Goal: Task Accomplishment & Management: Use online tool/utility

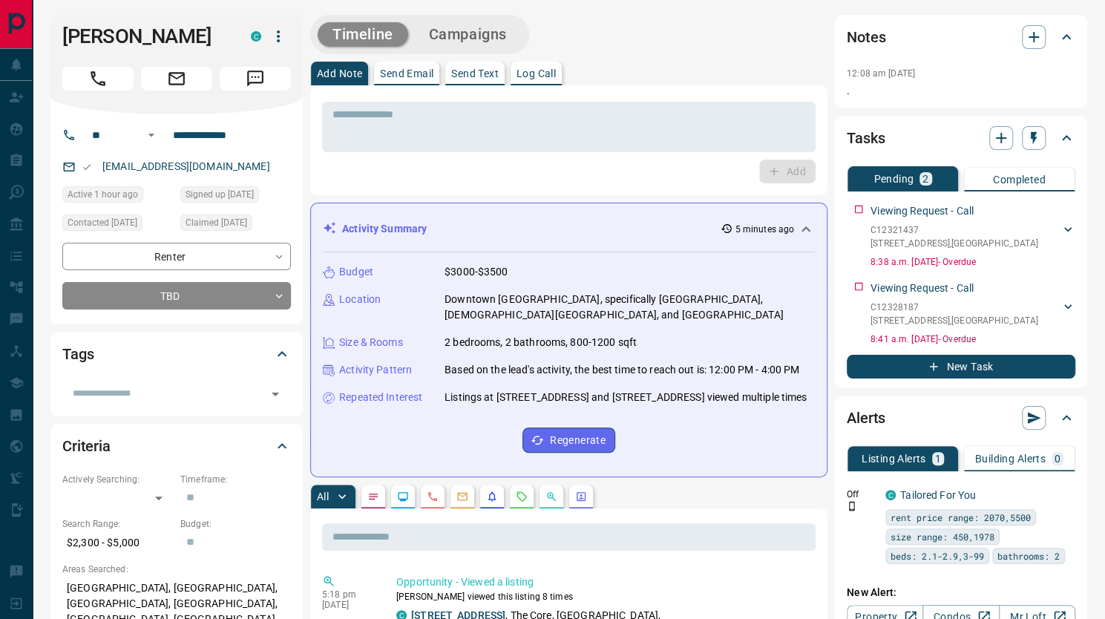
click at [554, 65] on button "Log Call" at bounding box center [536, 74] width 51 height 24
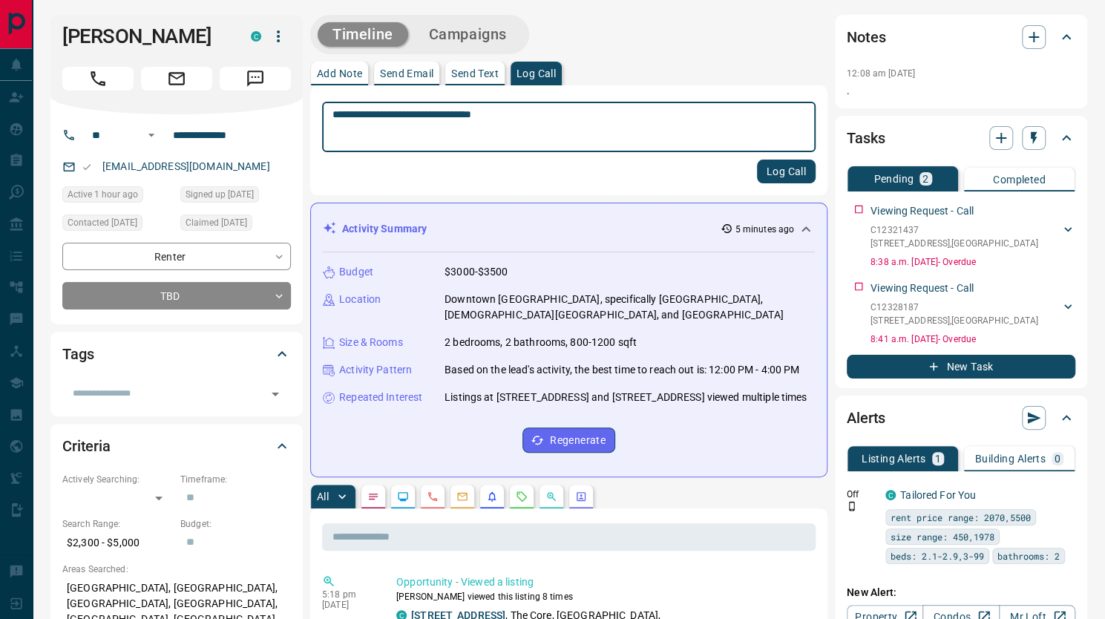
type textarea "**********"
click at [787, 166] on button "Log Call" at bounding box center [786, 172] width 59 height 24
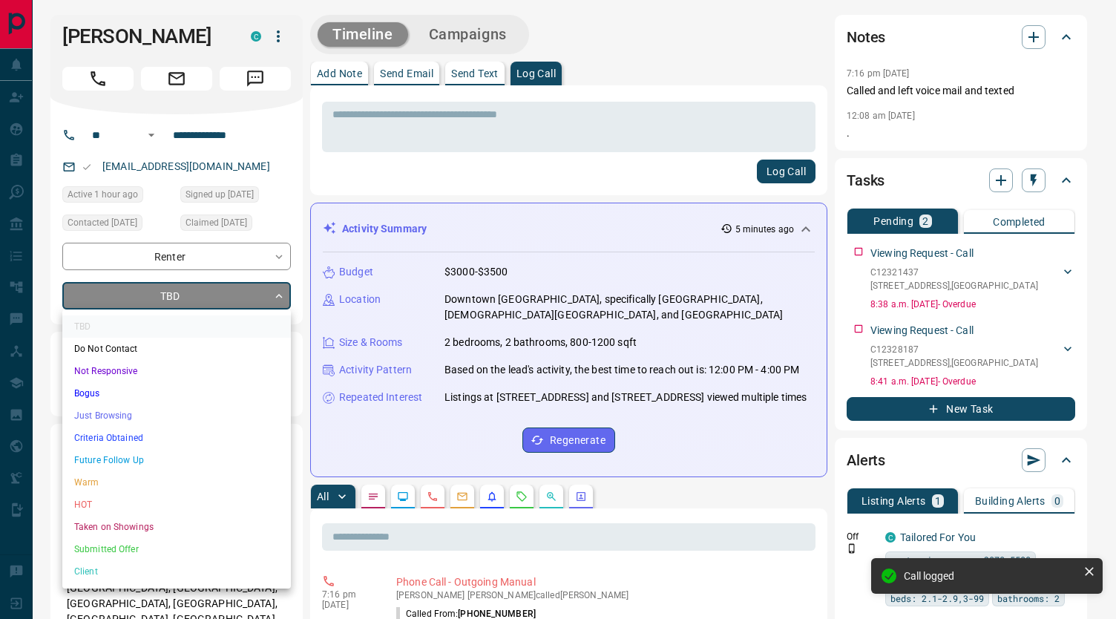
click at [118, 436] on li "Criteria Obtained" at bounding box center [176, 438] width 229 height 22
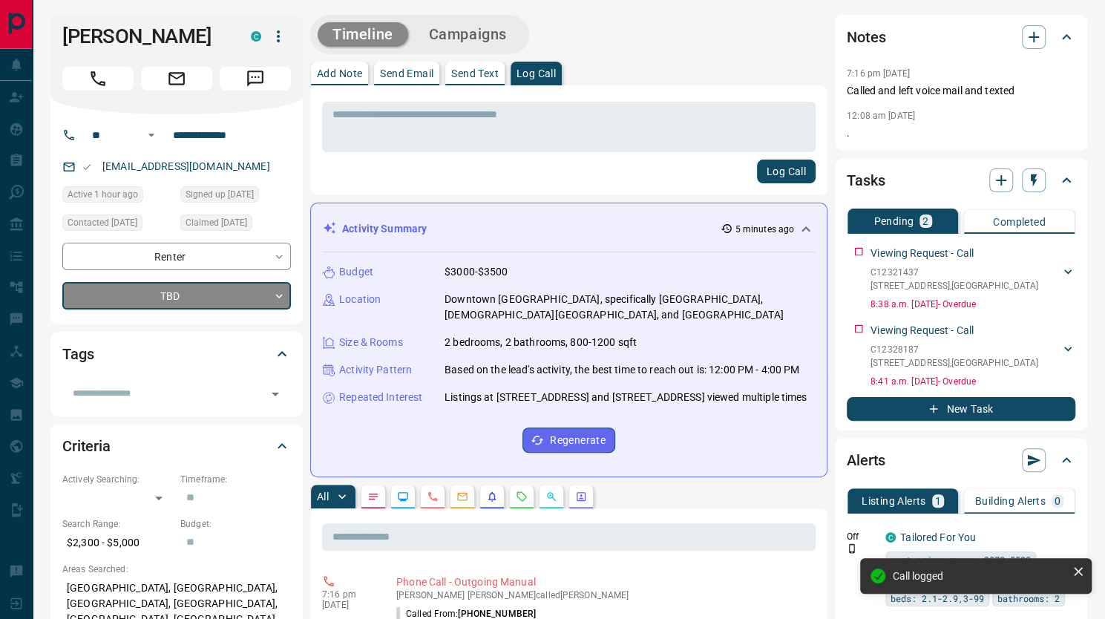
type input "*"
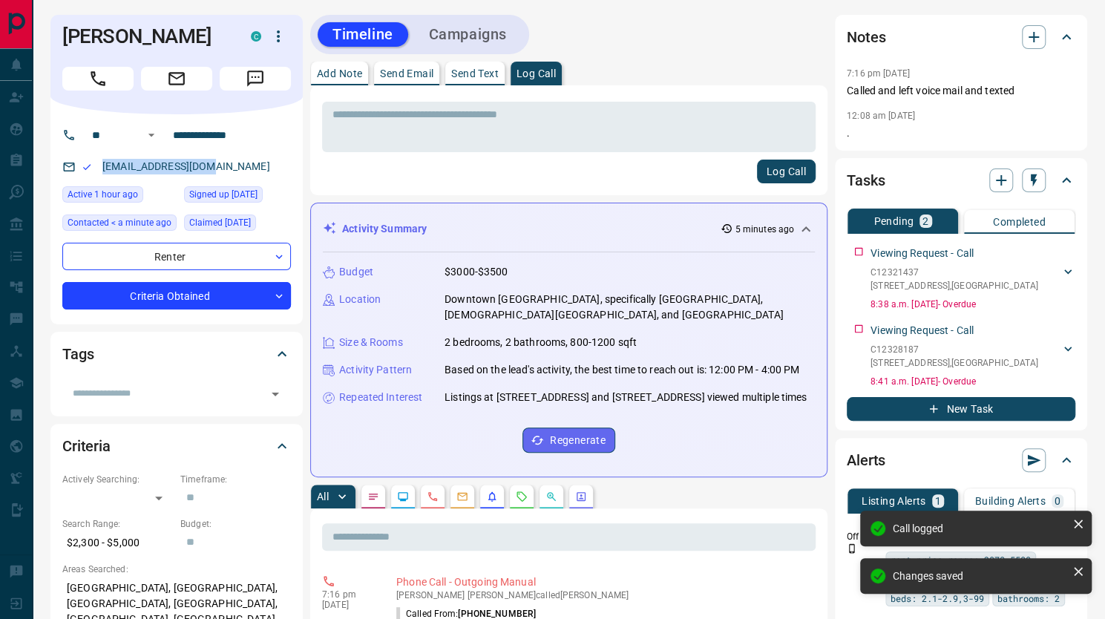
drag, startPoint x: 223, startPoint y: 162, endPoint x: 96, endPoint y: 169, distance: 126.4
click at [96, 169] on div "[EMAIL_ADDRESS][DOMAIN_NAME]" at bounding box center [176, 166] width 229 height 24
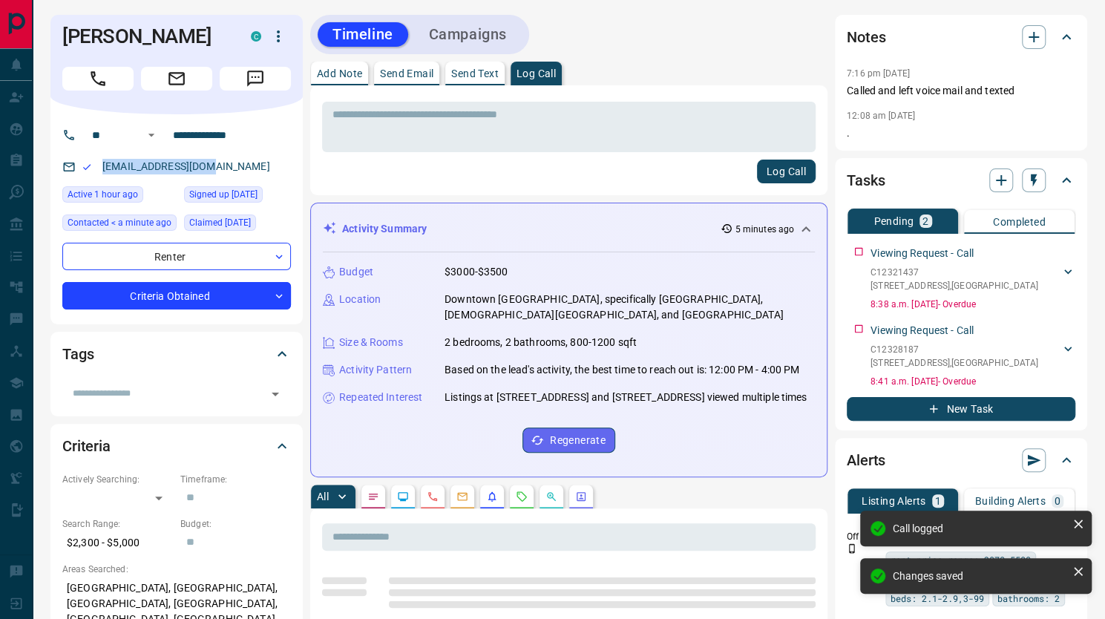
copy link "[EMAIL_ADDRESS][DOMAIN_NAME]"
